Goal: Information Seeking & Learning: Learn about a topic

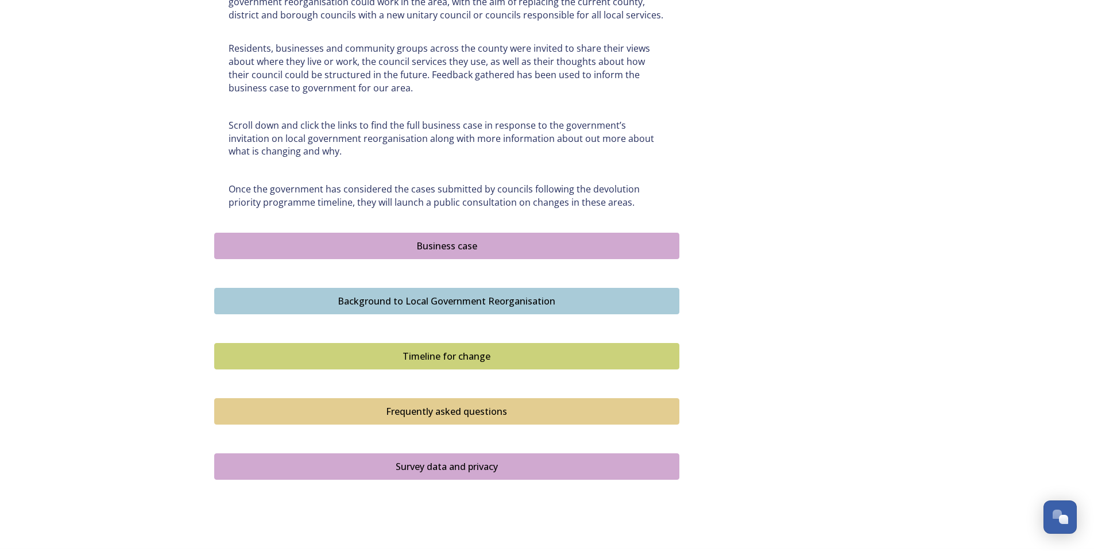
scroll to position [574, 0]
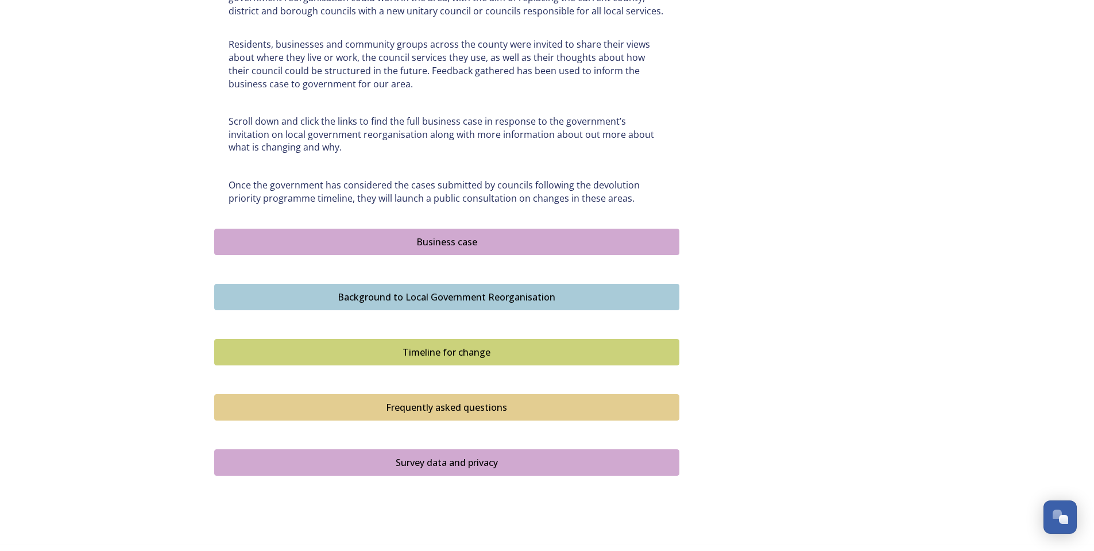
click at [470, 242] on div "Business case" at bounding box center [447, 242] width 452 height 14
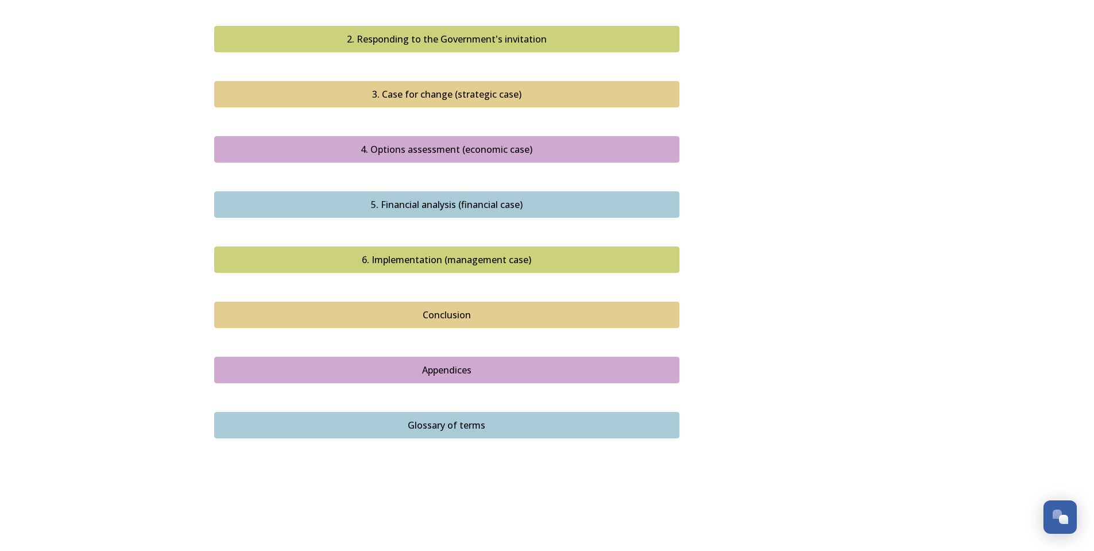
scroll to position [1181, 0]
click at [457, 307] on div "Conclusion" at bounding box center [447, 314] width 452 height 14
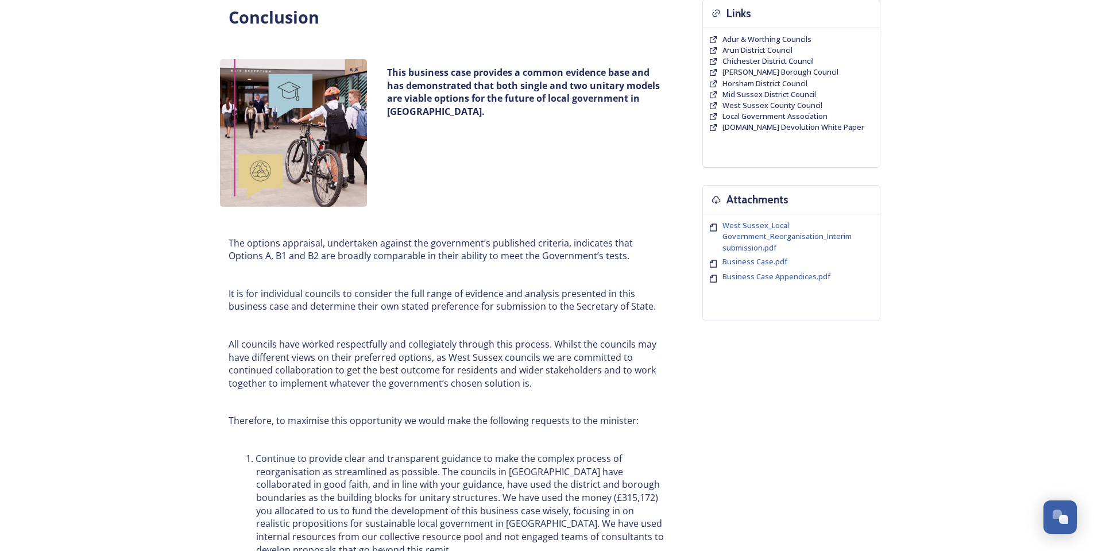
scroll to position [19, 0]
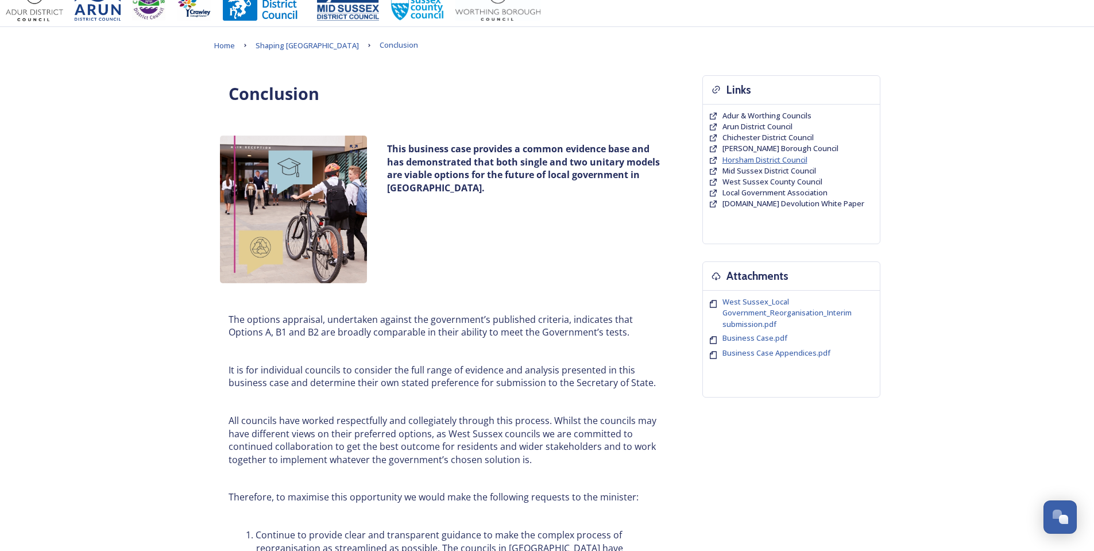
click at [758, 158] on span "Horsham District Council" at bounding box center [764, 159] width 85 height 10
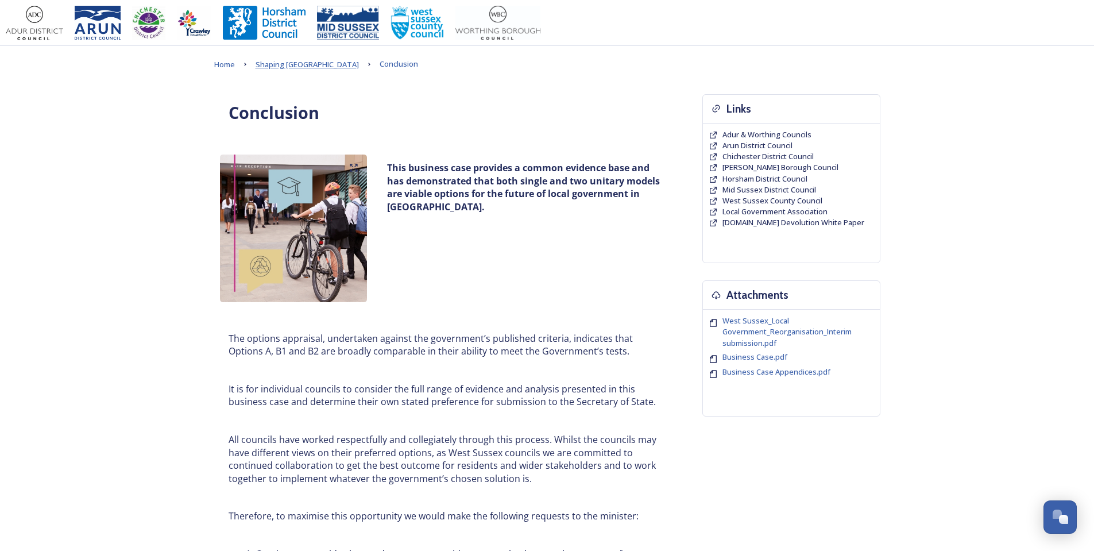
click at [305, 67] on span "Shaping [GEOGRAPHIC_DATA]" at bounding box center [307, 64] width 103 height 10
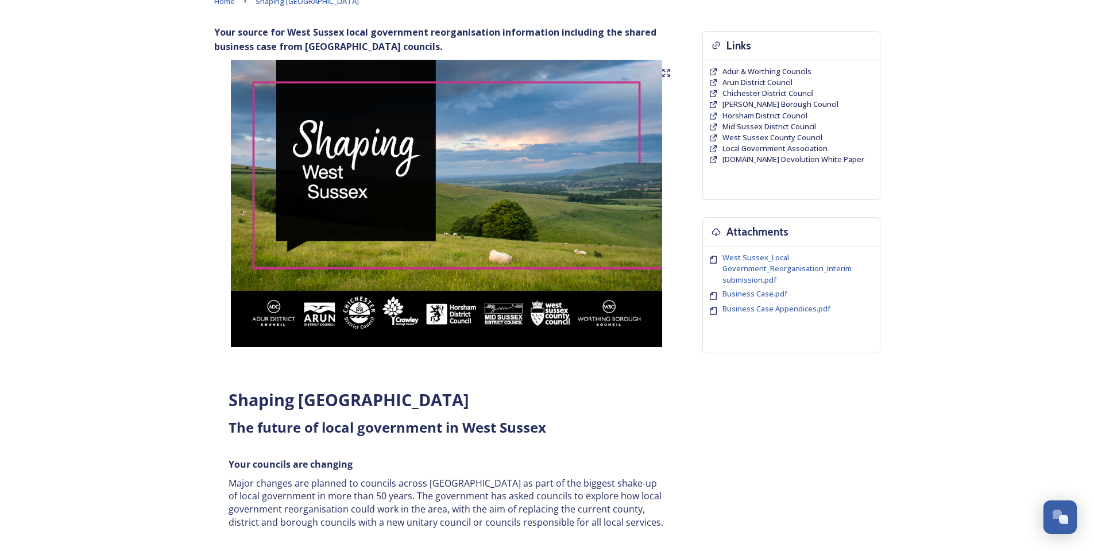
scroll to position [57, 0]
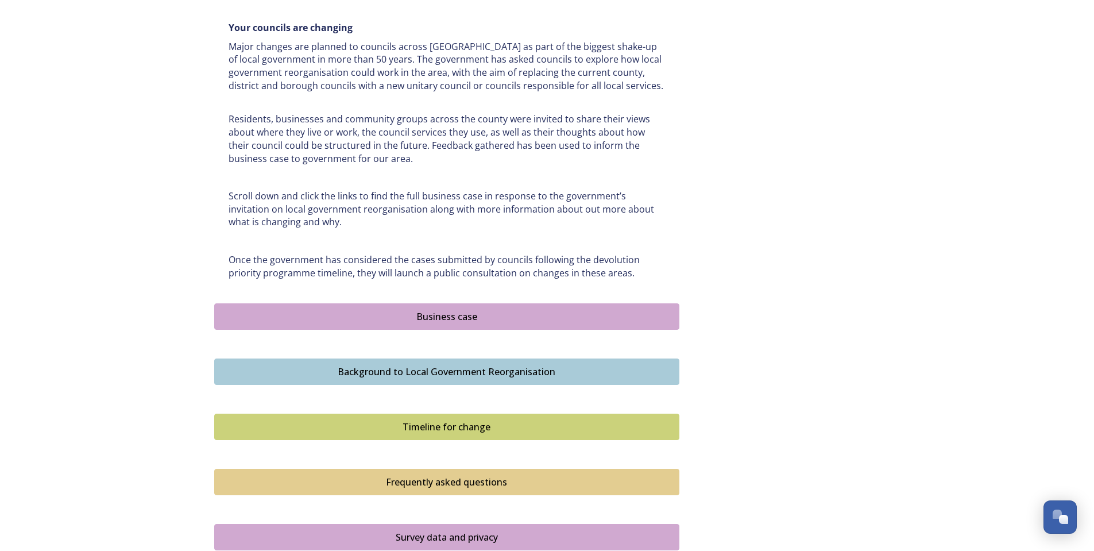
scroll to position [624, 0]
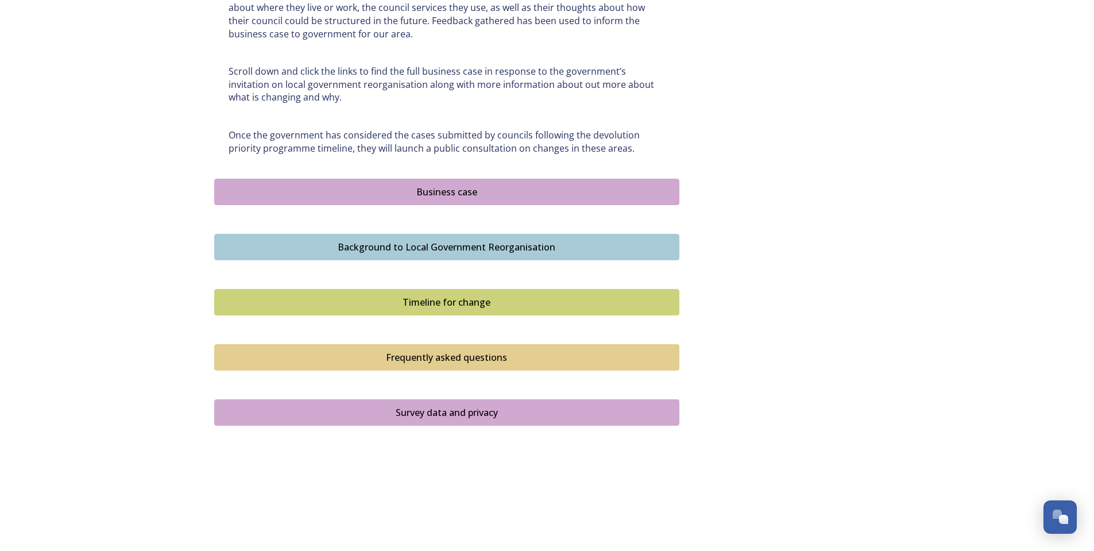
click at [452, 186] on div "Business case" at bounding box center [447, 192] width 452 height 14
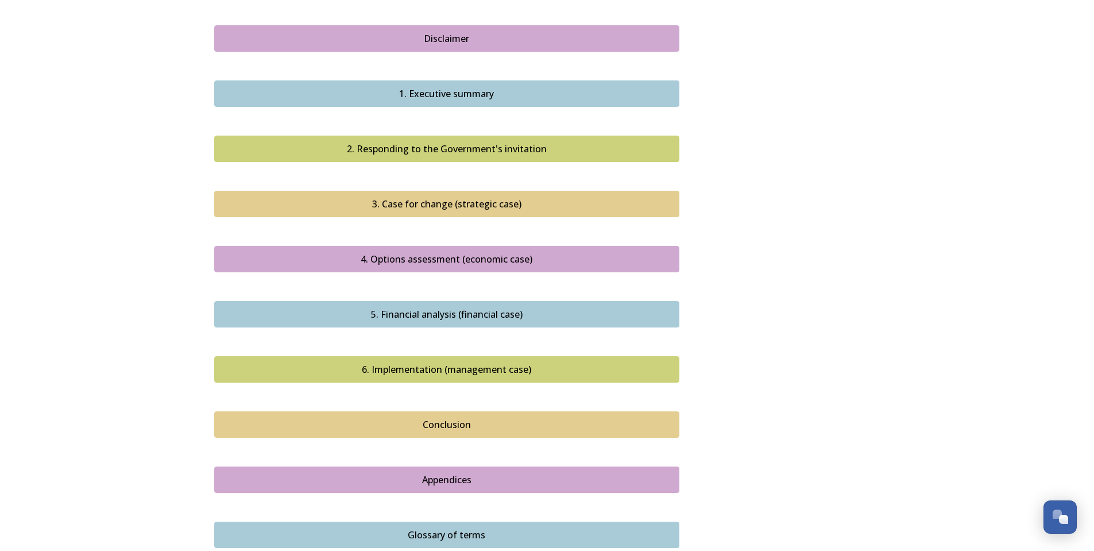
scroll to position [1091, 0]
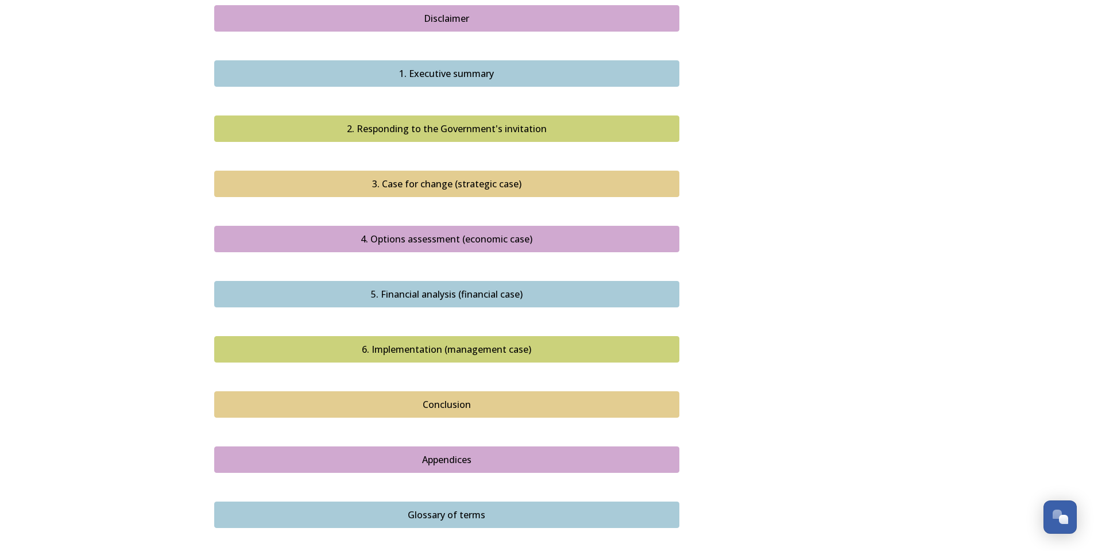
click at [443, 452] on div "Appendices" at bounding box center [447, 459] width 452 height 14
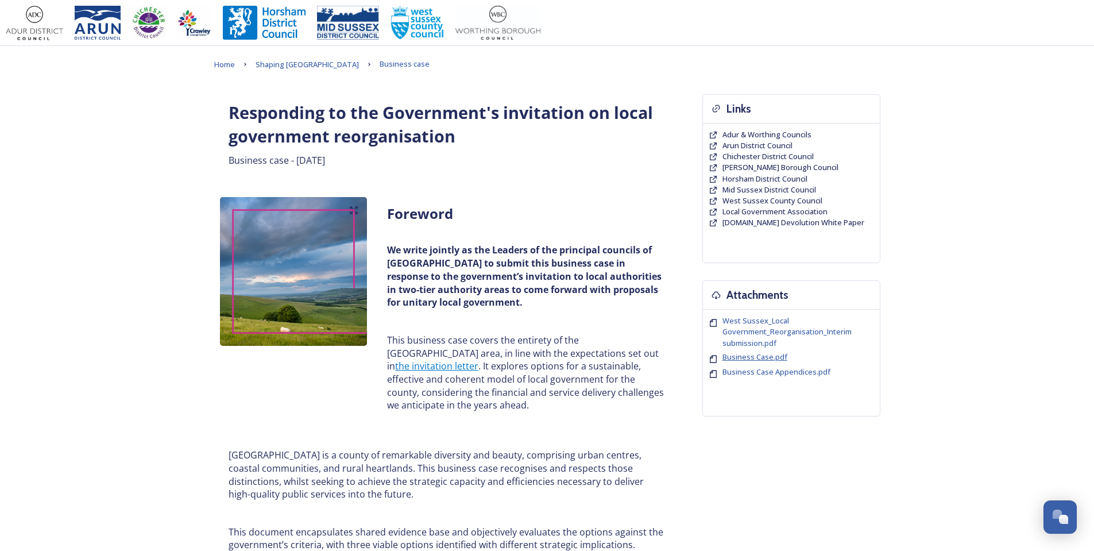
click at [753, 357] on span "Business Case.pdf" at bounding box center [754, 356] width 65 height 10
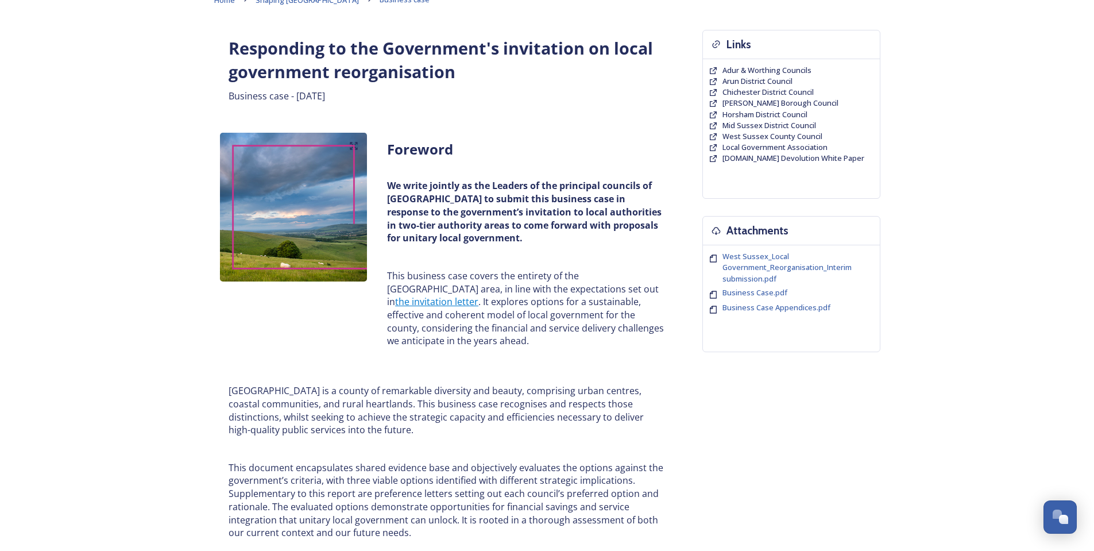
scroll to position [57, 0]
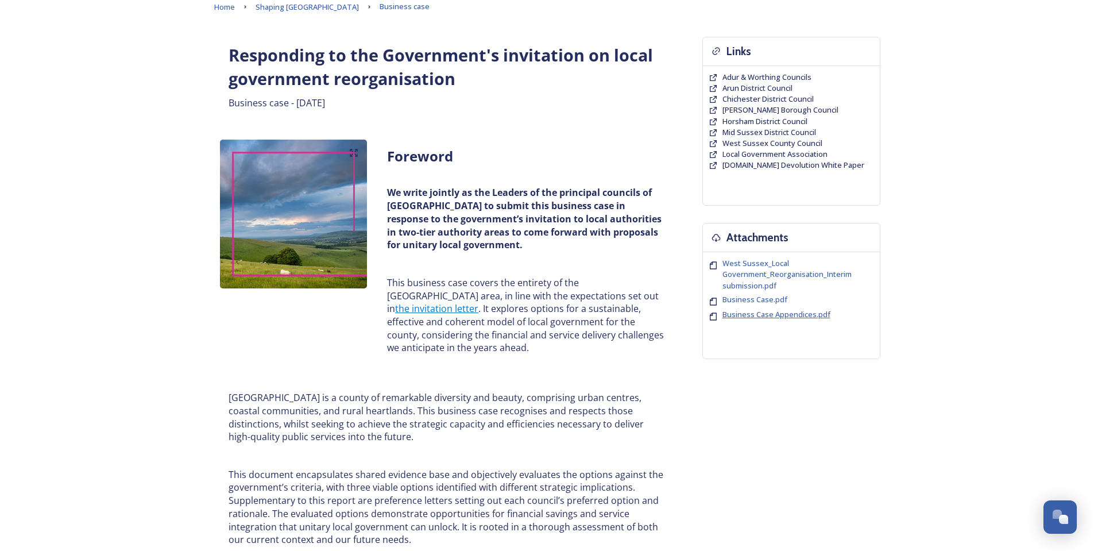
click at [784, 315] on span "Business Case Appendices.pdf" at bounding box center [776, 314] width 108 height 10
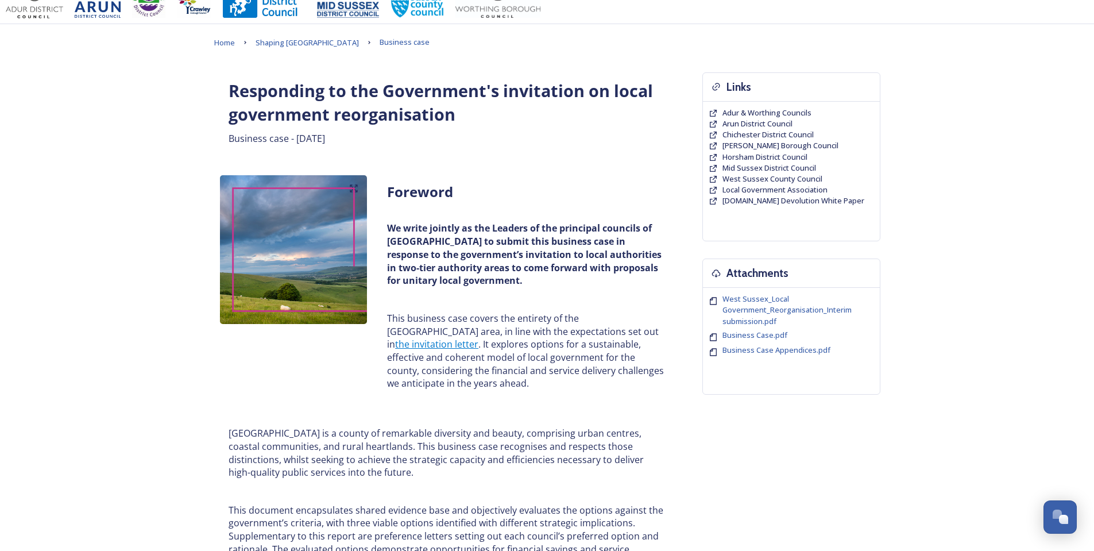
scroll to position [0, 0]
